Goal: Navigation & Orientation: Find specific page/section

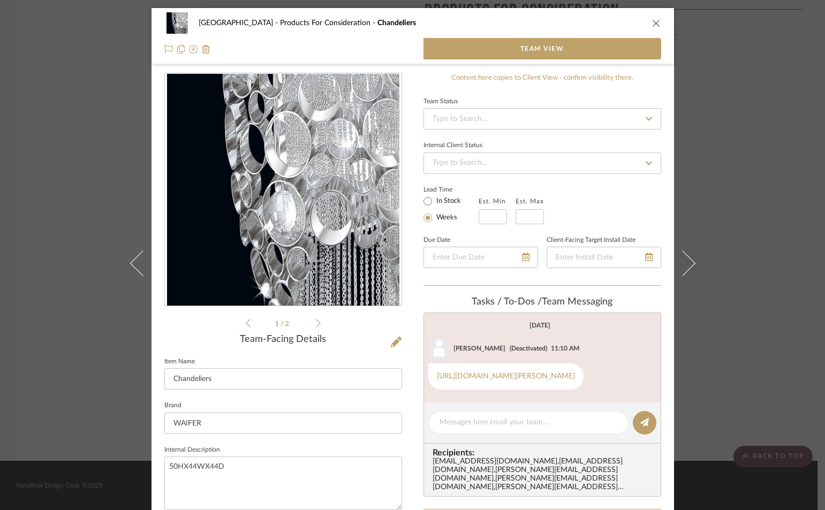
scroll to position [178, 0]
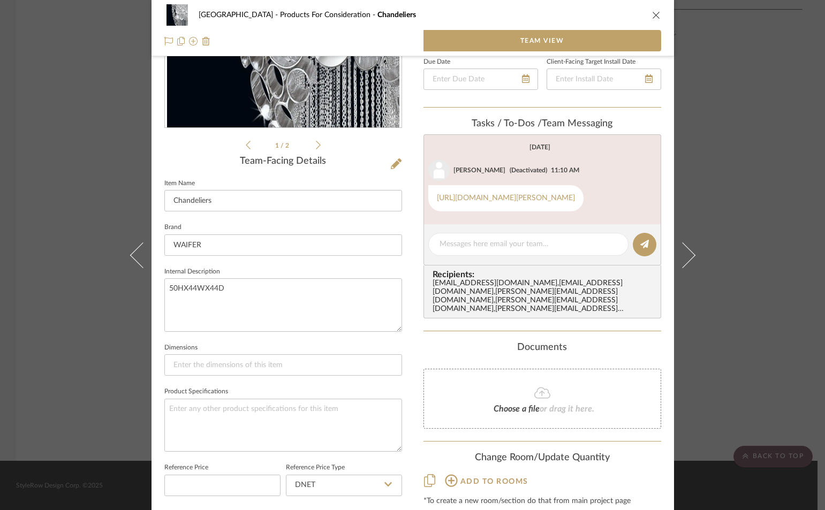
drag, startPoint x: 649, startPoint y: 14, endPoint x: 657, endPoint y: 14, distance: 8.6
click at [650, 14] on div "ROYAL PALM BEACH Products For Consideration Chandeliers" at bounding box center [412, 14] width 497 height 21
click at [657, 14] on button "close" at bounding box center [657, 15] width 10 height 10
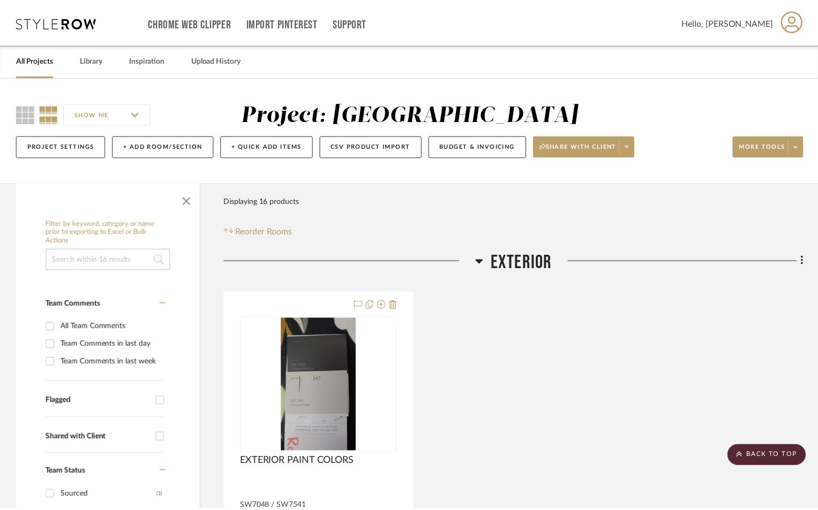
scroll to position [2302, 0]
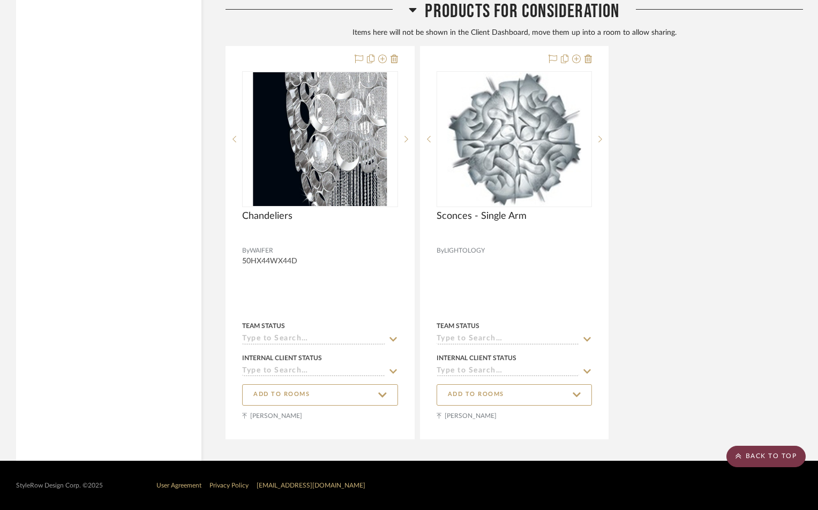
click at [760, 455] on scroll-to-top-button "BACK TO TOP" at bounding box center [765, 456] width 79 height 21
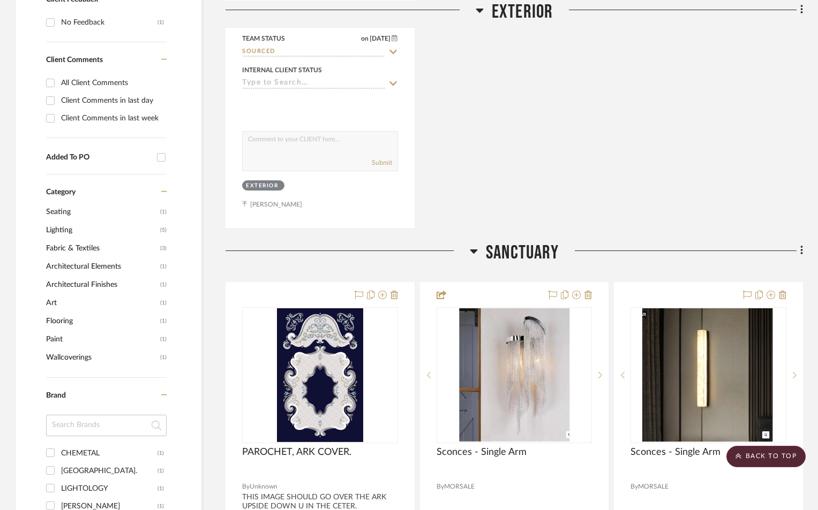
scroll to position [0, 0]
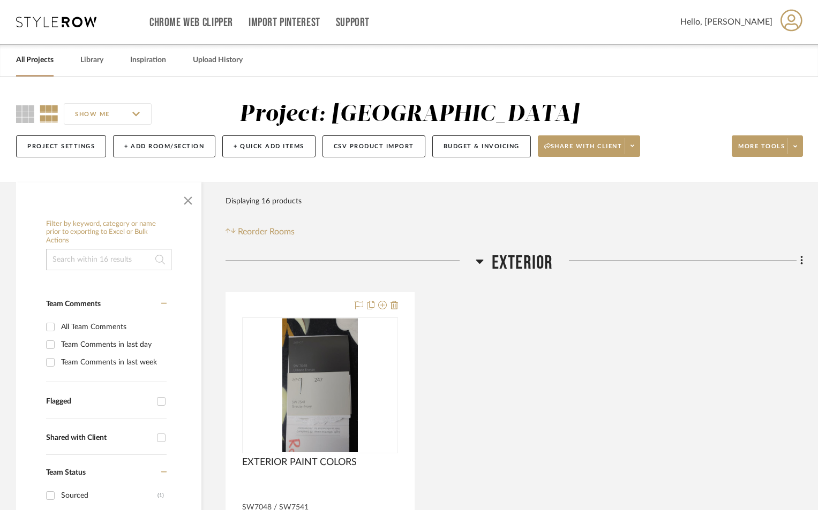
click at [43, 63] on link "All Projects" at bounding box center [34, 60] width 37 height 14
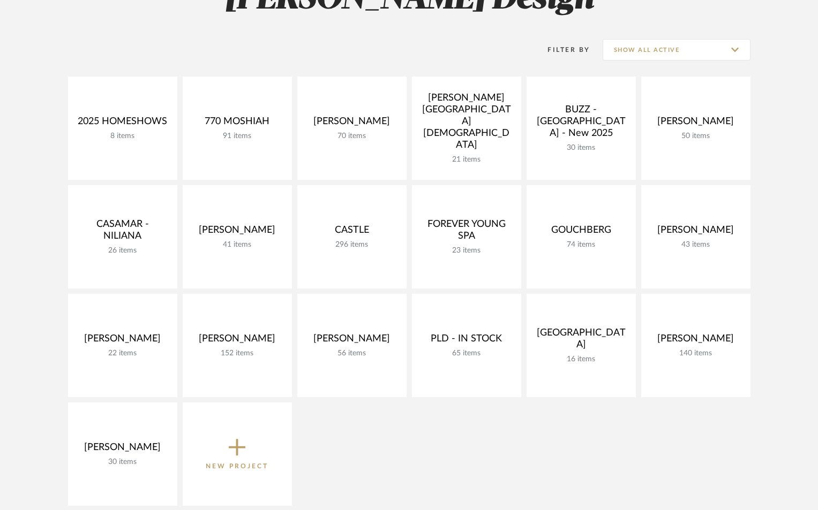
scroll to position [250, 0]
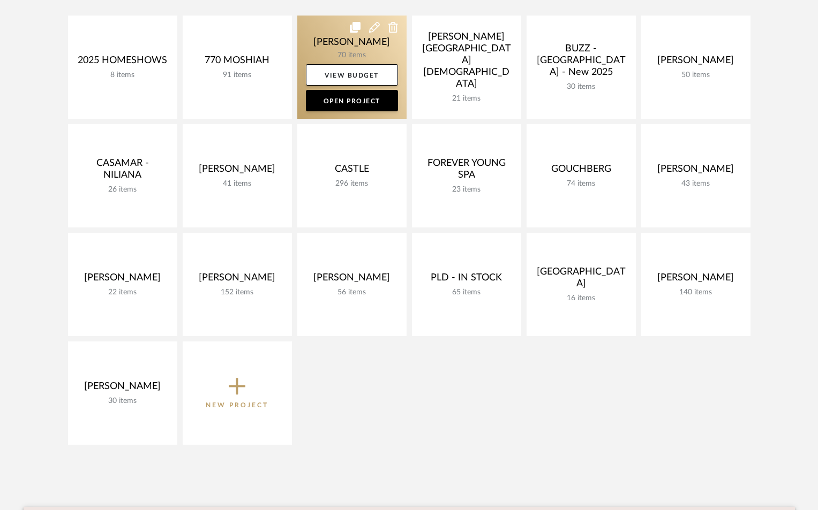
click at [361, 37] on link at bounding box center [351, 67] width 109 height 103
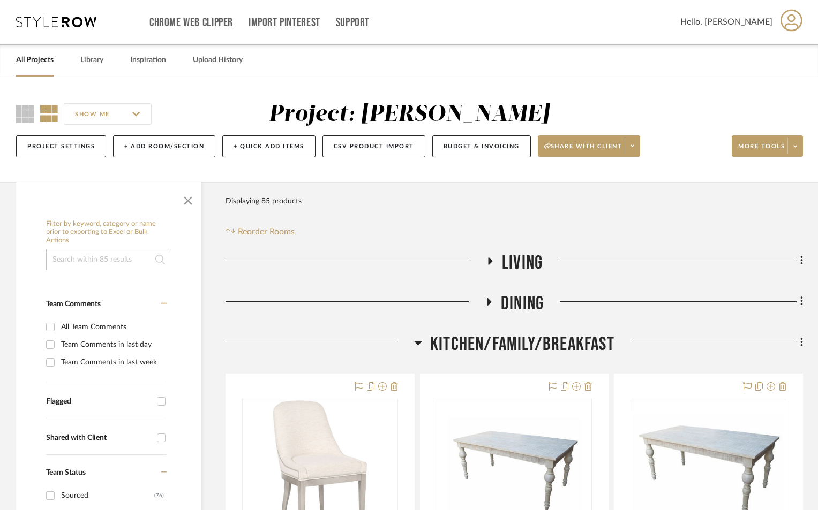
click at [493, 261] on icon at bounding box center [489, 261] width 13 height 8
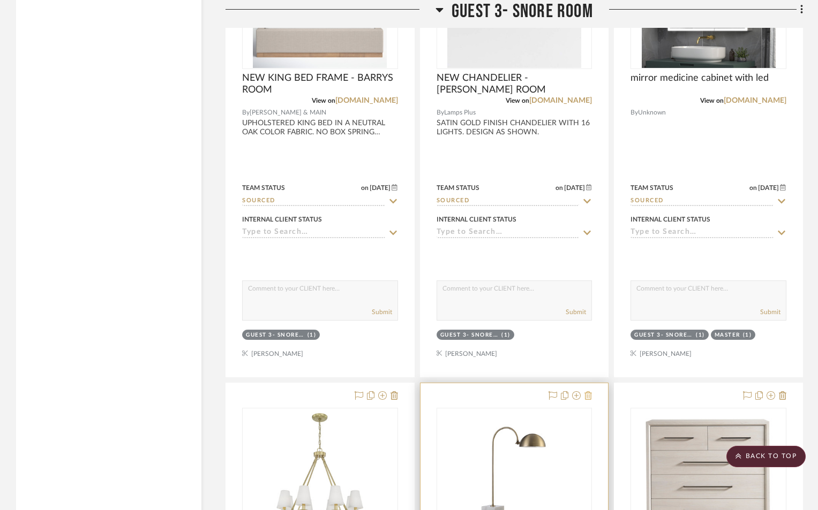
scroll to position [4749, 0]
